Goal: Feedback & Contribution: Submit feedback/report problem

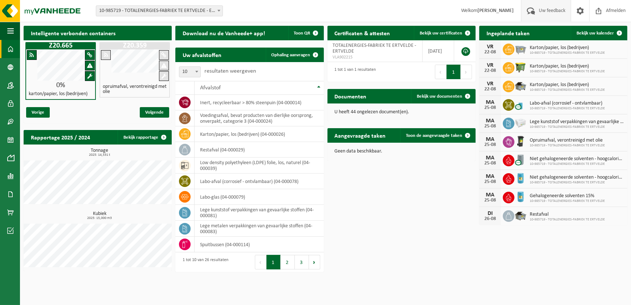
click at [553, 11] on span "Uw feedback" at bounding box center [552, 10] width 30 height 21
click at [554, 10] on span "Uw feedback" at bounding box center [552, 10] width 30 height 21
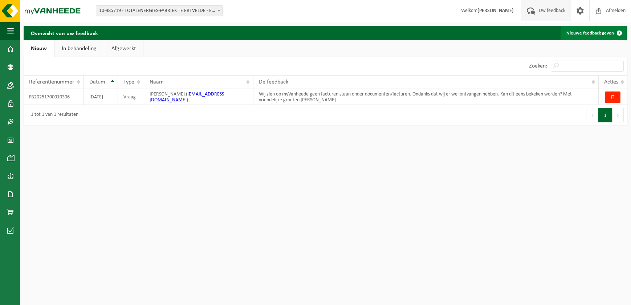
click at [585, 32] on link "Nieuwe feedback geven" at bounding box center [594, 33] width 66 height 15
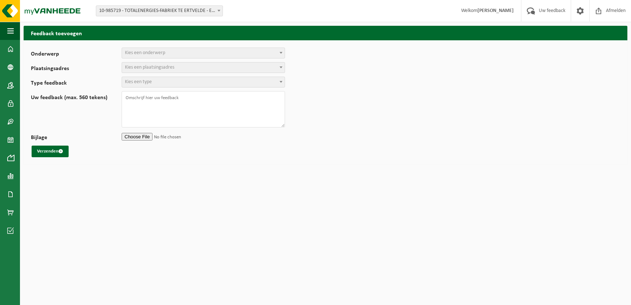
select select
click at [136, 56] on span "Kies een onderwerp" at bounding box center [203, 53] width 163 height 10
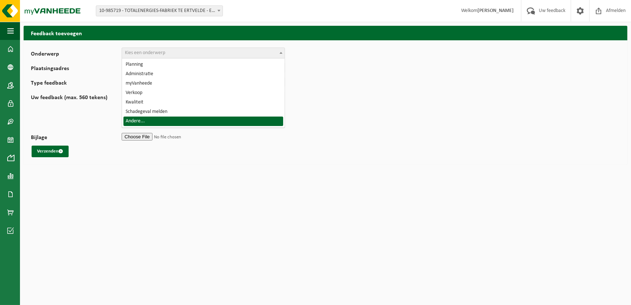
select select "32"
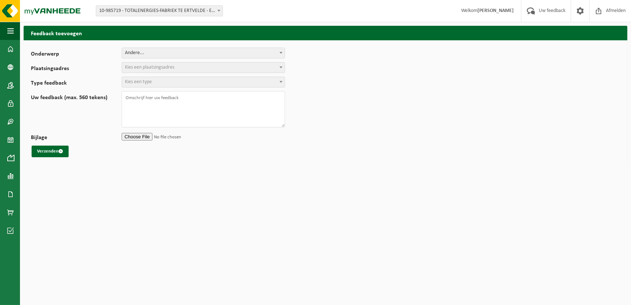
click at [146, 67] on span "Kies een plaatsingsadres" at bounding box center [149, 67] width 49 height 5
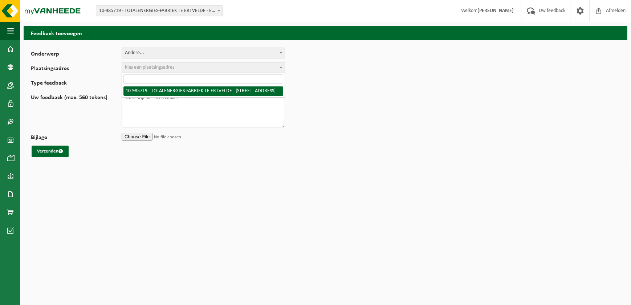
select select "165265"
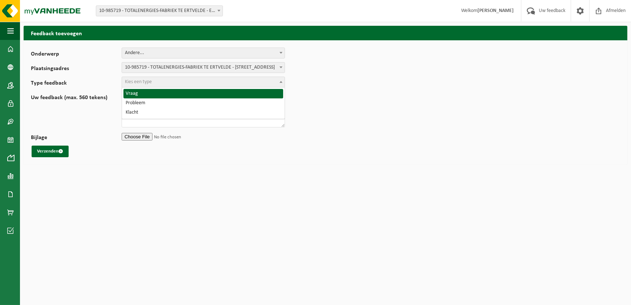
click at [146, 82] on span "Kies een type" at bounding box center [138, 81] width 27 height 5
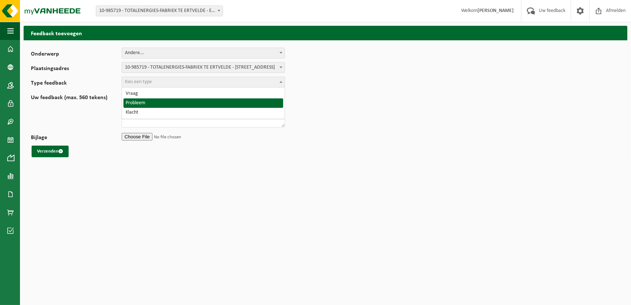
select select "ISS"
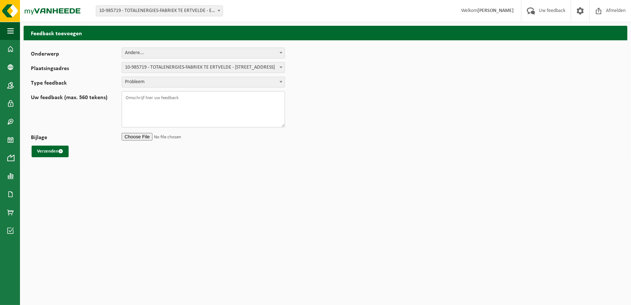
click at [143, 96] on textarea "Uw feedback (max. 560 tekens)" at bounding box center [203, 109] width 163 height 36
click at [132, 98] on textarea "Uw feedback (max. 560 tekens)" at bounding box center [203, 109] width 163 height 36
paste textarea "Op woensdag 13/08 is de biobox niet geledigd wegens niet in orde zijn met de PB…"
click at [230, 98] on textarea "Op woensdag 13/08 is de biobox niet geledigd wegens niet in orde zijn met de PB…" at bounding box center [203, 109] width 163 height 36
click at [156, 104] on textarea "Op woensdag 13/08 is de biobox niet geledigd wegens het niet in orde zijn met d…" at bounding box center [203, 109] width 163 height 36
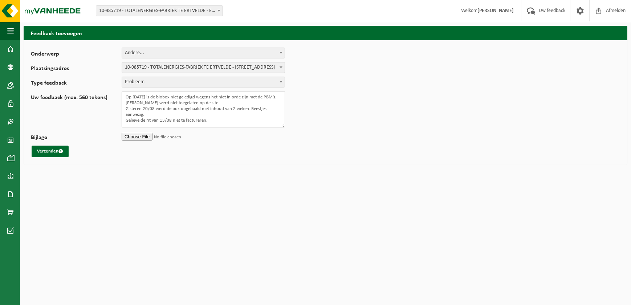
scroll to position [9, 0]
type textarea "Op woensdag 13/08 is de biobox niet geledigd wegens het niet in orde zijn met d…"
click at [140, 138] on input "Bijlage" at bounding box center [203, 136] width 163 height 11
type input "C:\fakepath\vanheede.msg"
click at [167, 136] on input "Bijlage" at bounding box center [203, 136] width 163 height 11
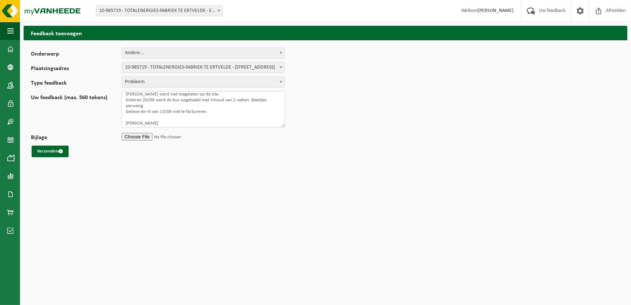
click at [197, 104] on textarea "Op woensdag 13/08 is de biobox niet geledigd wegens het niet in orde zijn met d…" at bounding box center [203, 109] width 163 height 36
click at [168, 99] on textarea "Op woensdag 13/08 is de biobox niet geledigd wegens het niet in orde zijn met d…" at bounding box center [203, 109] width 163 height 36
click at [238, 104] on textarea "Op [DATE] werd de biobox niet geledigd wegens het niet in orde zijn met de PBM’…" at bounding box center [203, 109] width 163 height 36
click at [149, 116] on textarea "Op [DATE] werd de biobox niet geledigd wegens het niet in orde zijn met de PBM’…" at bounding box center [203, 109] width 163 height 36
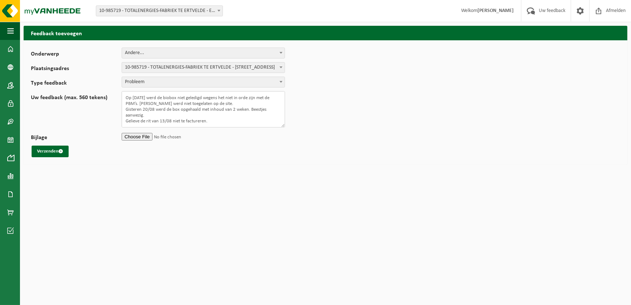
scroll to position [13, 0]
type textarea "Op [DATE] werd de biobox niet geledigd wegens het niet in orde zijn met de PBM’…"
click at [45, 151] on button "Verzenden" at bounding box center [50, 152] width 37 height 12
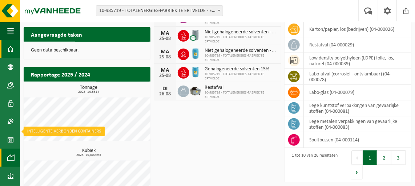
scroll to position [165, 0]
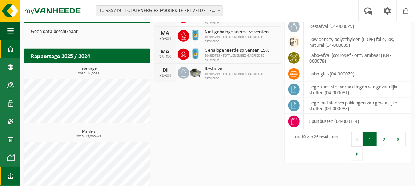
click at [11, 172] on span at bounding box center [10, 176] width 7 height 18
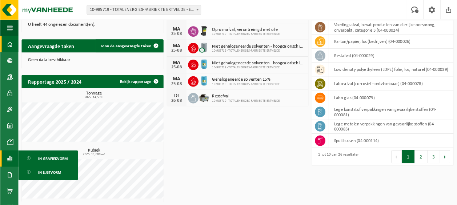
scroll to position [129, 0]
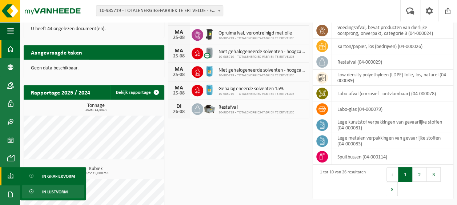
click at [56, 186] on span "In lijstvorm" at bounding box center [54, 192] width 25 height 14
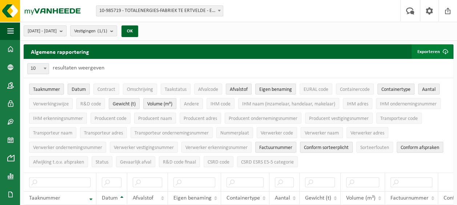
click at [430, 52] on button "Exporteren" at bounding box center [431, 51] width 41 height 15
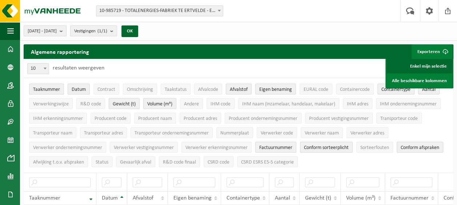
click at [428, 64] on link "Enkel mijn selectie" at bounding box center [419, 66] width 66 height 15
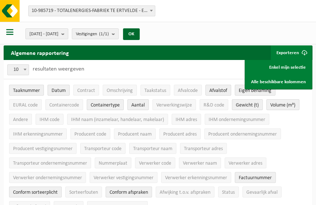
click at [191, 60] on div "10 25 50 100 10 resultaten weergeven" at bounding box center [158, 69] width 309 height 19
click at [91, 90] on span "Contract" at bounding box center [86, 90] width 18 height 5
click at [118, 89] on span "Omschrijving" at bounding box center [120, 90] width 26 height 5
drag, startPoint x: 161, startPoint y: 90, endPoint x: 170, endPoint y: 90, distance: 8.7
click at [161, 90] on span "Taakstatus" at bounding box center [156, 90] width 22 height 5
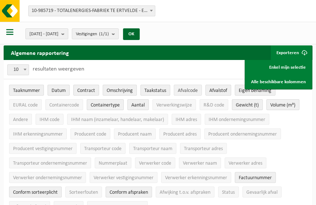
click at [188, 89] on span "Afvalcode" at bounding box center [188, 90] width 20 height 5
click at [247, 158] on button "Verwerker adres" at bounding box center [246, 162] width 42 height 11
click at [248, 132] on span "Producent ondernemingsnummer" at bounding box center [243, 134] width 69 height 5
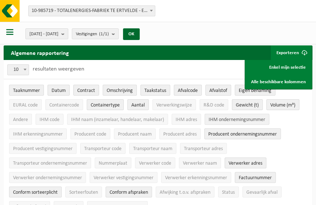
click at [242, 115] on button "IHM ondernemingsnummer" at bounding box center [237, 119] width 65 height 11
click at [212, 102] on span "R&D code" at bounding box center [214, 104] width 21 height 5
drag, startPoint x: 181, startPoint y: 102, endPoint x: 171, endPoint y: 103, distance: 9.8
click at [180, 102] on span "Verwerkingswijze" at bounding box center [175, 104] width 36 height 5
click at [53, 104] on span "Containercode" at bounding box center [64, 104] width 30 height 5
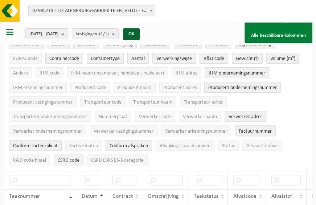
scroll to position [73, 0]
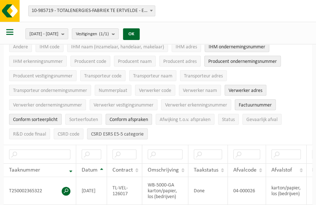
click at [129, 132] on span "CSRD ESRS E5-5 categorie" at bounding box center [117, 134] width 53 height 5
click at [70, 132] on span "CSRD code" at bounding box center [69, 134] width 22 height 5
click at [33, 132] on span "R&D code finaal" at bounding box center [29, 134] width 33 height 5
click at [84, 117] on span "Sorteerfouten" at bounding box center [83, 119] width 29 height 5
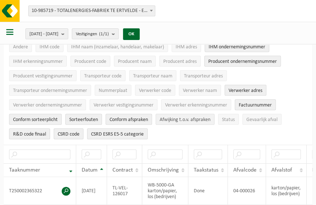
click at [189, 117] on span "Afwijking t.o.v. afspraken" at bounding box center [185, 119] width 51 height 5
click at [227, 118] on span "Status" at bounding box center [228, 119] width 13 height 5
click at [259, 118] on span "Gevaarlijk afval" at bounding box center [262, 119] width 31 height 5
drag, startPoint x: 206, startPoint y: 104, endPoint x: 146, endPoint y: 104, distance: 59.6
click at [205, 104] on span "Verwerker erkenningsnummer" at bounding box center [196, 104] width 62 height 5
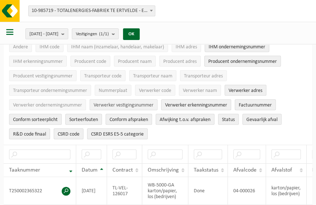
click at [132, 103] on span "Verwerker vestigingsnummer" at bounding box center [124, 104] width 60 height 5
click at [67, 103] on span "Verwerker ondernemingsnummer" at bounding box center [47, 104] width 69 height 5
click at [65, 89] on span "Transporteur ondernemingsnummer" at bounding box center [50, 90] width 74 height 5
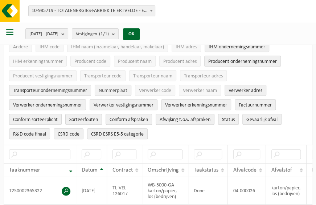
click at [111, 88] on span "Nummerplaat" at bounding box center [113, 90] width 29 height 5
click at [153, 89] on span "Verwerker code" at bounding box center [155, 90] width 32 height 5
click at [193, 89] on span "Verwerker naam" at bounding box center [200, 90] width 34 height 5
click at [200, 74] on span "Transporteur adres" at bounding box center [203, 75] width 39 height 5
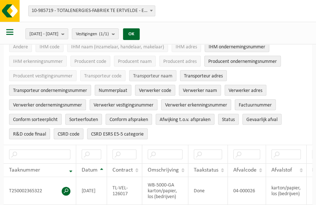
click at [160, 73] on span "Transporteur naam" at bounding box center [152, 75] width 39 height 5
click at [94, 73] on span "Transporteur code" at bounding box center [102, 75] width 37 height 5
click at [47, 73] on span "Producent vestigingsnummer" at bounding box center [43, 75] width 60 height 5
click at [39, 60] on span "IHM erkenningsnummer" at bounding box center [38, 61] width 50 height 5
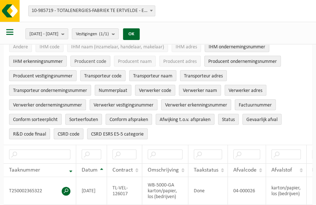
click at [95, 59] on span "Producent code" at bounding box center [90, 61] width 32 height 5
click at [137, 59] on span "Producent naam" at bounding box center [135, 61] width 34 height 5
click at [178, 60] on span "Producent adres" at bounding box center [179, 61] width 33 height 5
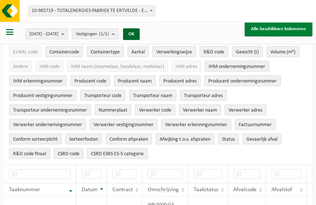
scroll to position [36, 0]
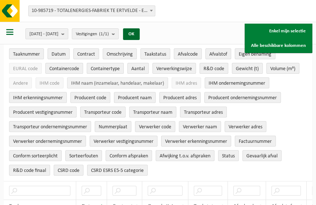
drag, startPoint x: 183, startPoint y: 82, endPoint x: 130, endPoint y: 81, distance: 53.4
click at [182, 82] on span "IHM adres" at bounding box center [186, 83] width 21 height 5
click at [128, 81] on span "IHM naam (inzamelaar, handelaar, makelaar)" at bounding box center [117, 83] width 93 height 5
drag, startPoint x: 49, startPoint y: 82, endPoint x: 29, endPoint y: 81, distance: 20.4
click at [49, 82] on span "IHM code" at bounding box center [50, 83] width 20 height 5
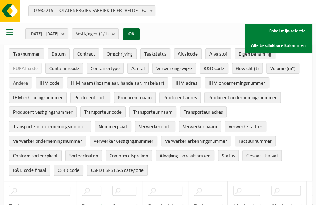
click at [23, 81] on span "Andere" at bounding box center [20, 83] width 15 height 5
click at [25, 68] on span "EURAL code" at bounding box center [25, 68] width 25 height 5
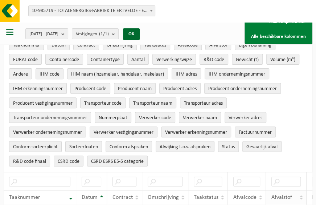
scroll to position [0, 0]
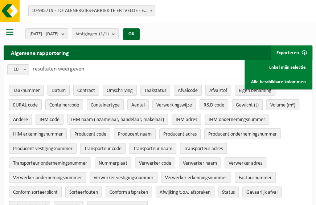
click at [292, 52] on button "Exporteren" at bounding box center [291, 52] width 41 height 15
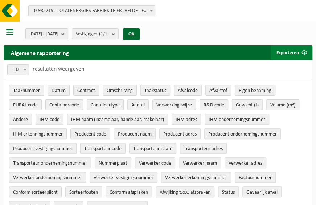
click at [303, 51] on span "submit" at bounding box center [305, 52] width 15 height 15
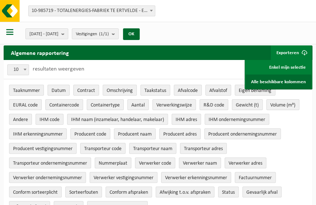
click at [297, 81] on link "Alle beschikbare kolommen" at bounding box center [279, 81] width 66 height 15
